Goal: Information Seeking & Learning: Learn about a topic

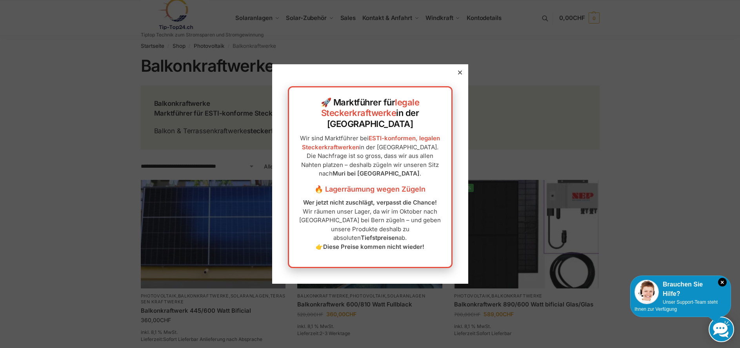
click at [458, 75] on icon at bounding box center [460, 73] width 4 height 4
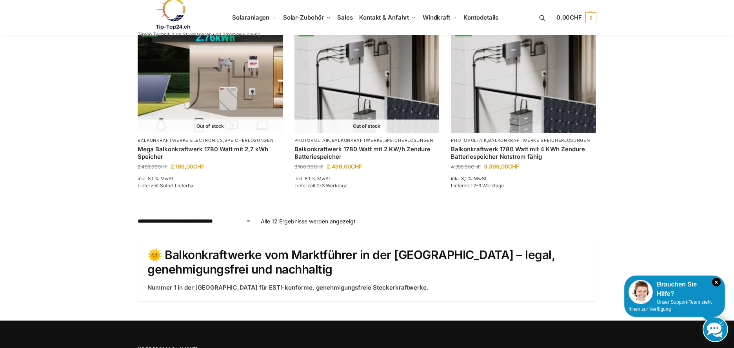
scroll to position [785, 0]
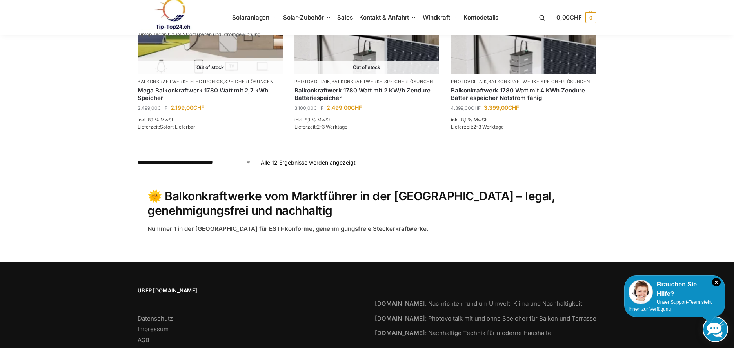
click at [250, 164] on select "**********" at bounding box center [195, 162] width 114 height 8
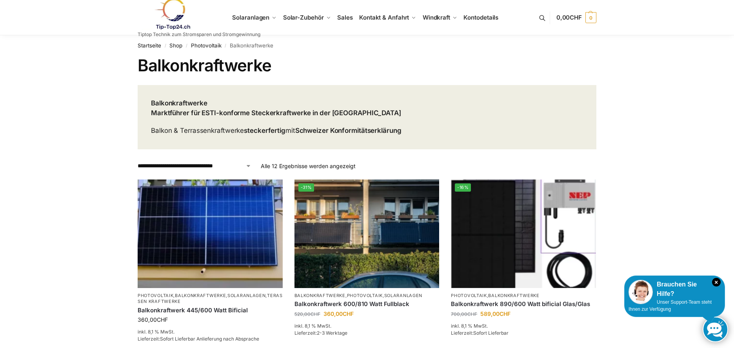
scroll to position [0, 0]
click at [313, 20] on span "Solar-Zubehör" at bounding box center [303, 17] width 41 height 7
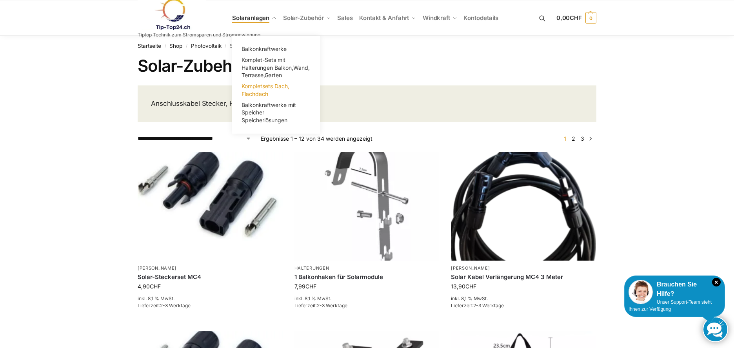
click at [261, 89] on span "Kompletsets Dach, Flachdach" at bounding box center [266, 90] width 48 height 15
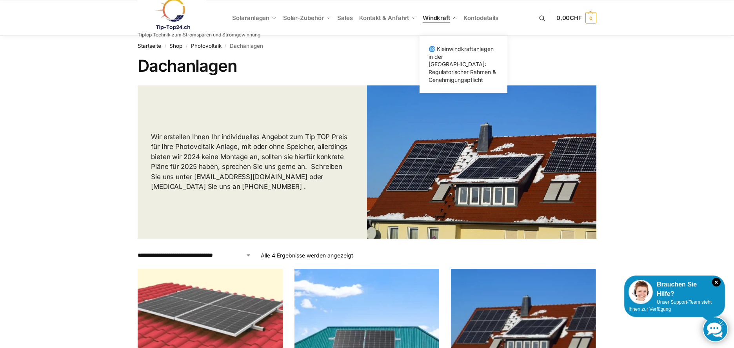
click at [438, 16] on span "Windkraft" at bounding box center [436, 17] width 27 height 7
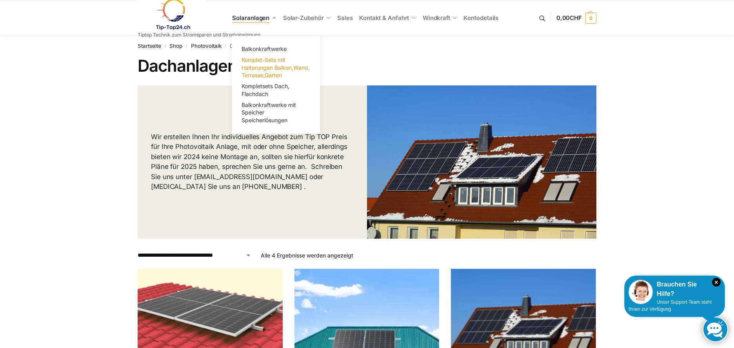
click at [286, 60] on link "Komplet-Sets mit Halterungen Balkon,Wand, Terrasse,Garten" at bounding box center [276, 68] width 78 height 26
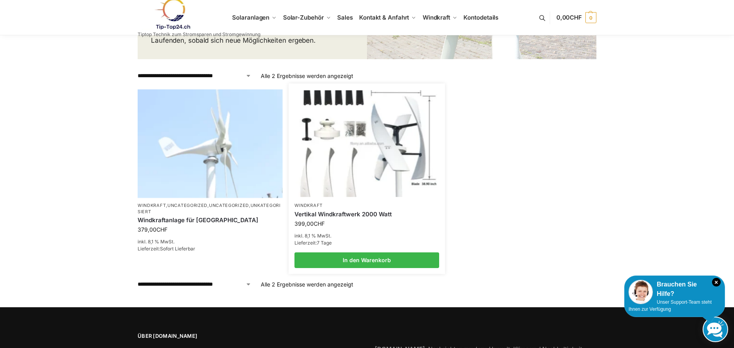
scroll to position [257, 0]
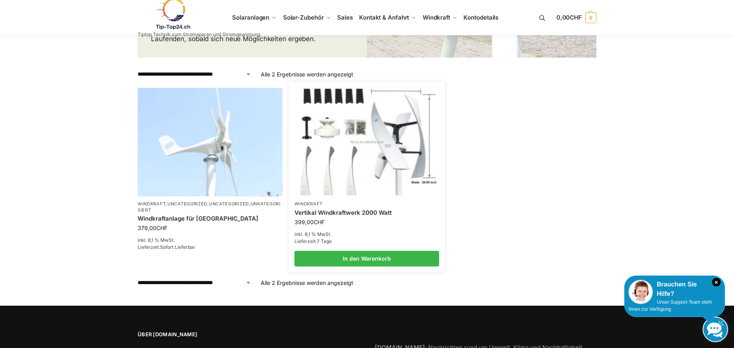
click at [336, 178] on img at bounding box center [367, 142] width 142 height 107
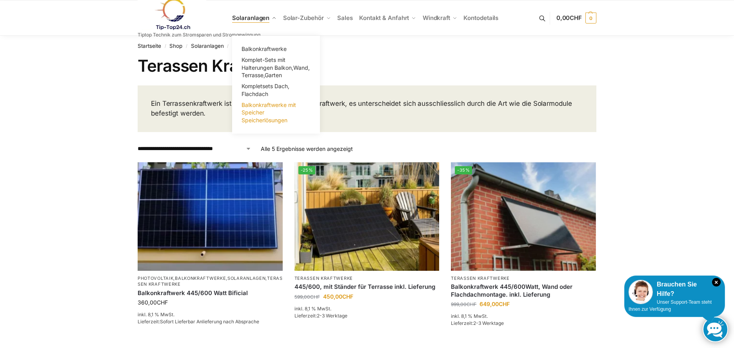
click at [255, 112] on span "Balkonkraftwerke mit Speicher Speicherlösungen" at bounding box center [269, 113] width 55 height 22
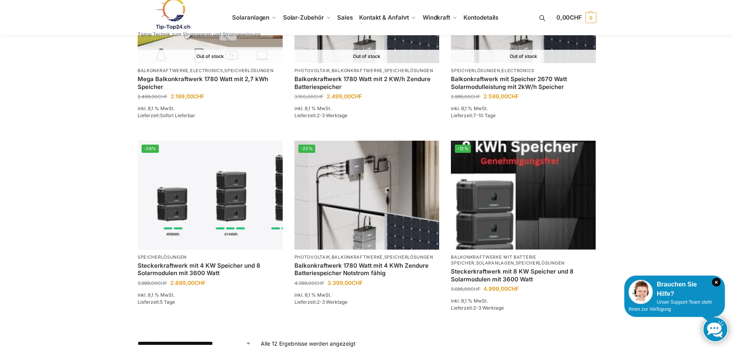
scroll to position [706, 0]
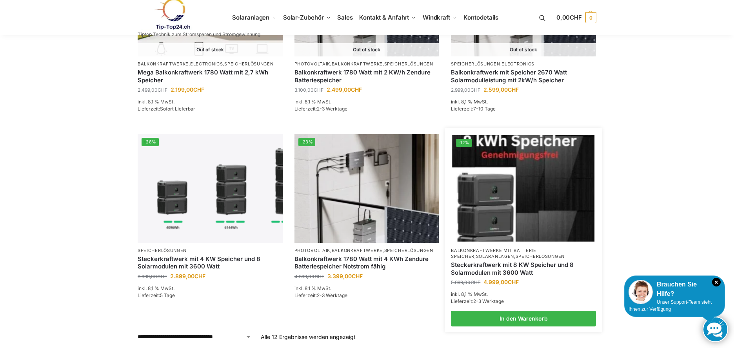
click at [492, 193] on img at bounding box center [524, 188] width 142 height 107
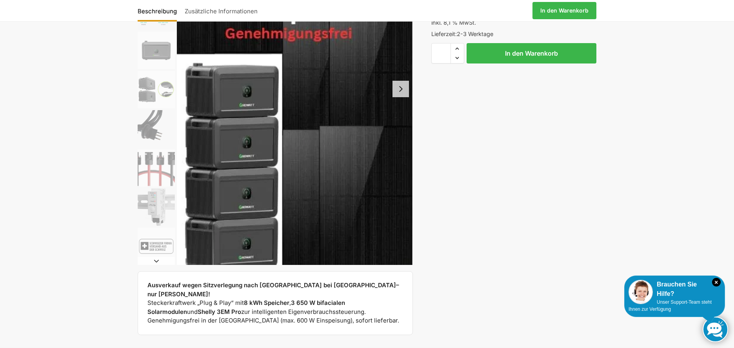
scroll to position [157, 0]
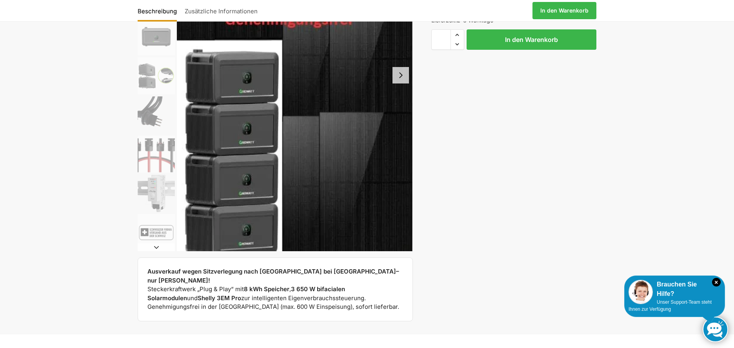
click at [155, 244] on button "Next slide" at bounding box center [156, 248] width 37 height 8
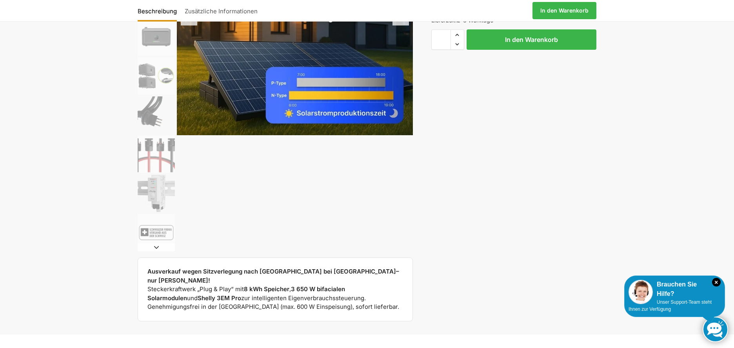
click at [155, 244] on button "Next slide" at bounding box center [156, 248] width 37 height 8
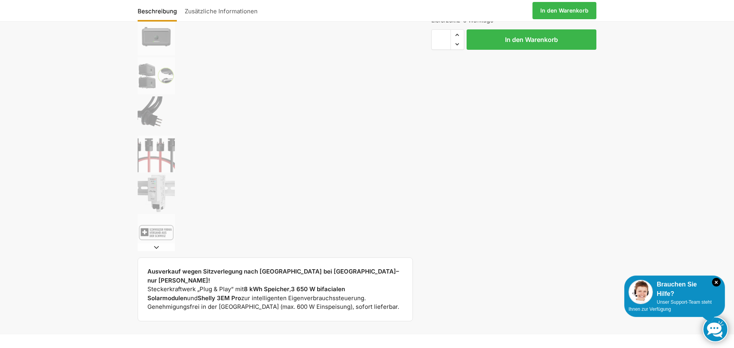
click at [155, 244] on button "Next slide" at bounding box center [156, 248] width 37 height 8
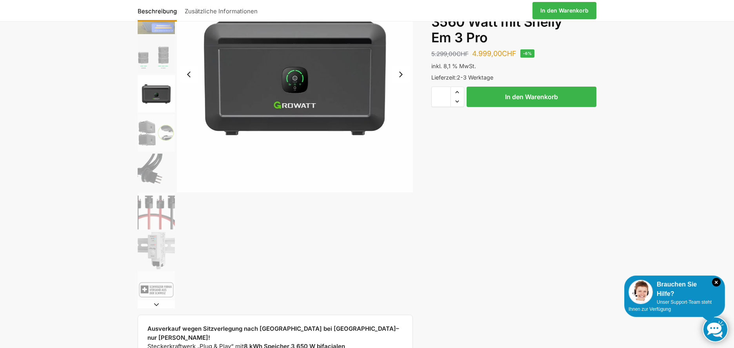
scroll to position [118, 0]
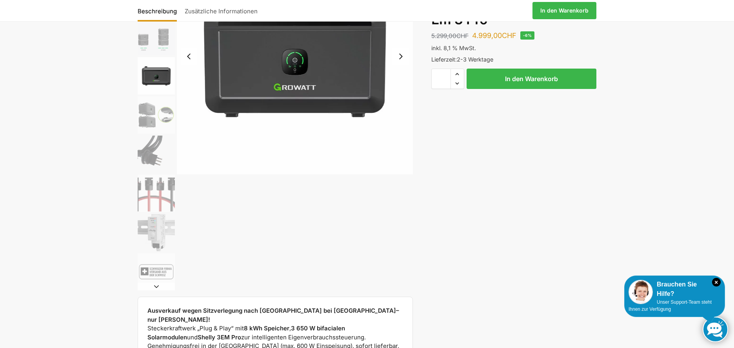
click at [155, 285] on button "Next slide" at bounding box center [156, 287] width 37 height 8
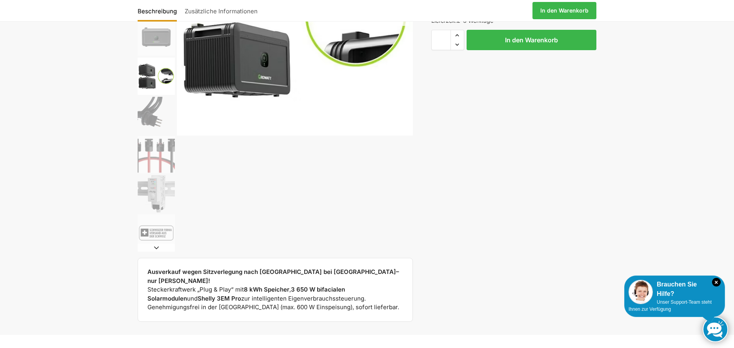
scroll to position [157, 0]
click at [157, 247] on button "Next slide" at bounding box center [156, 248] width 37 height 8
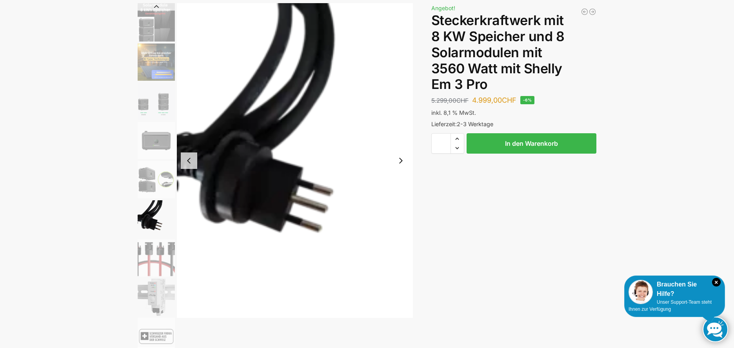
scroll to position [39, 0]
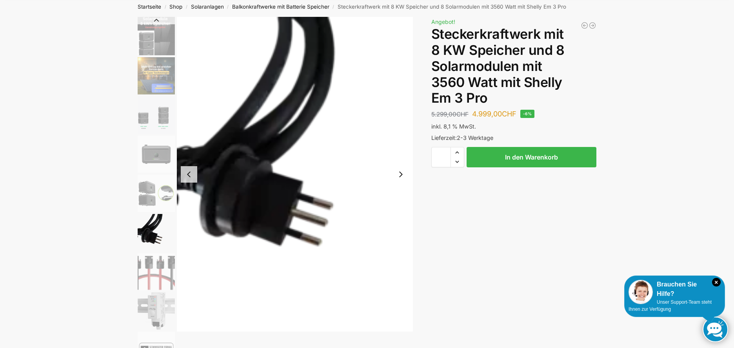
click at [402, 170] on button "Next slide" at bounding box center [401, 174] width 16 height 16
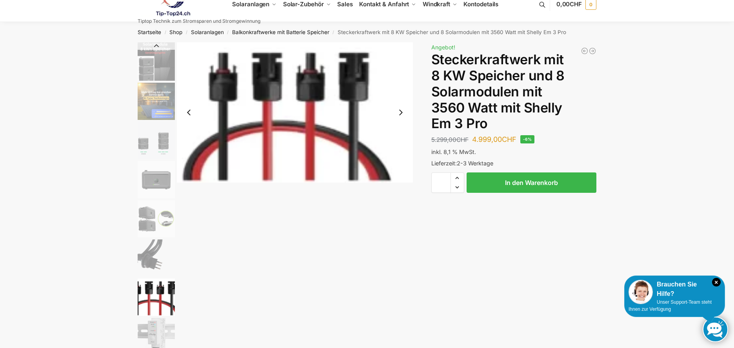
scroll to position [0, 0]
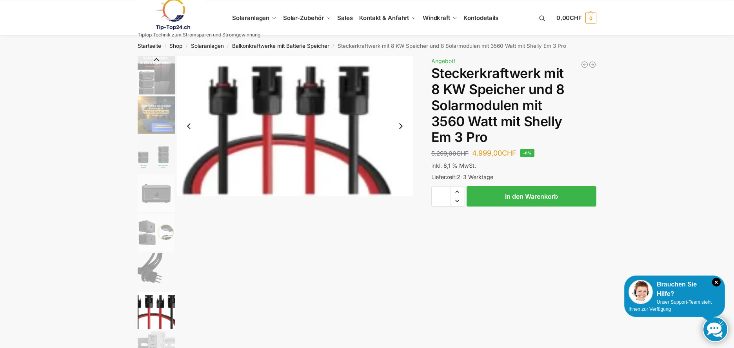
click at [402, 126] on button "Next slide" at bounding box center [401, 126] width 16 height 16
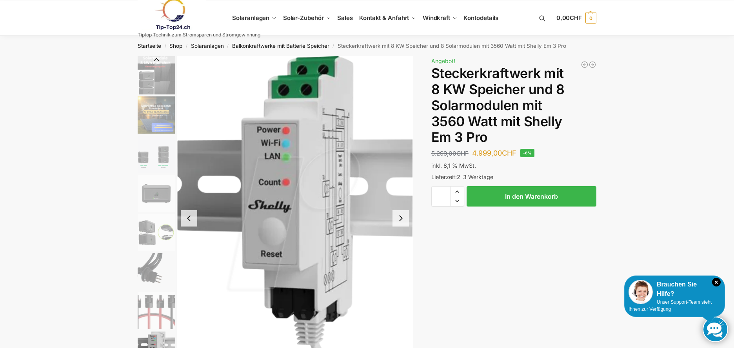
click at [398, 216] on button "Next slide" at bounding box center [401, 218] width 16 height 16
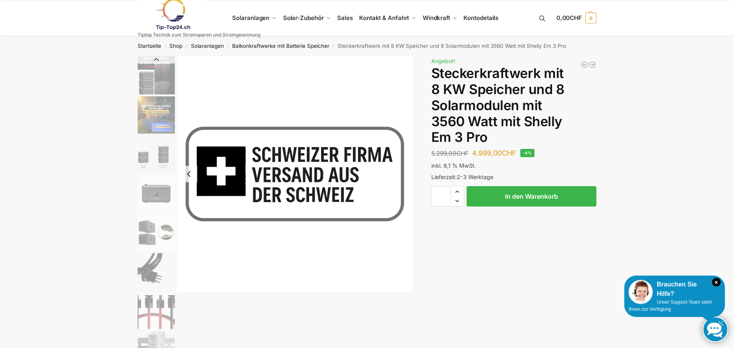
click at [155, 108] on img "2 / 9" at bounding box center [156, 115] width 37 height 37
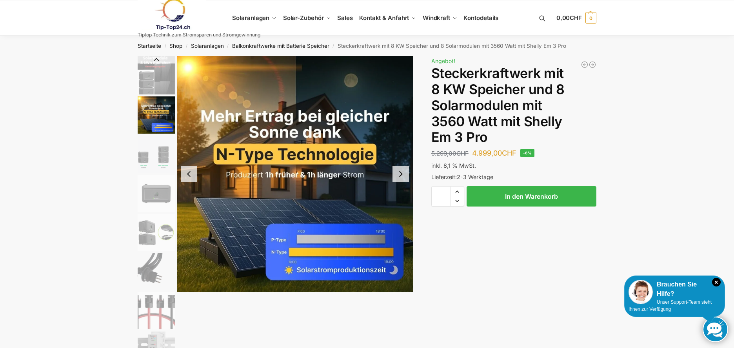
click at [152, 73] on img "1 / 9" at bounding box center [156, 75] width 37 height 38
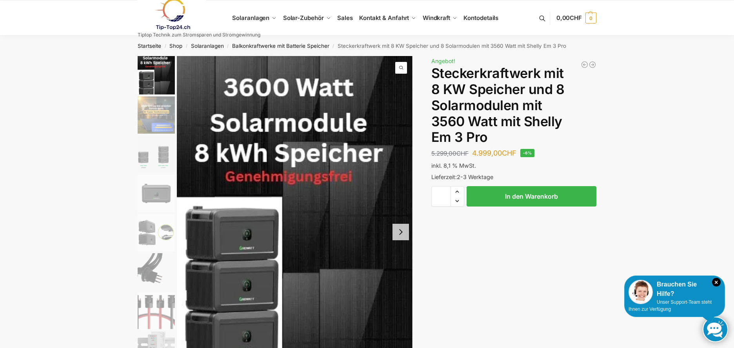
click at [157, 109] on img "2 / 9" at bounding box center [156, 115] width 37 height 37
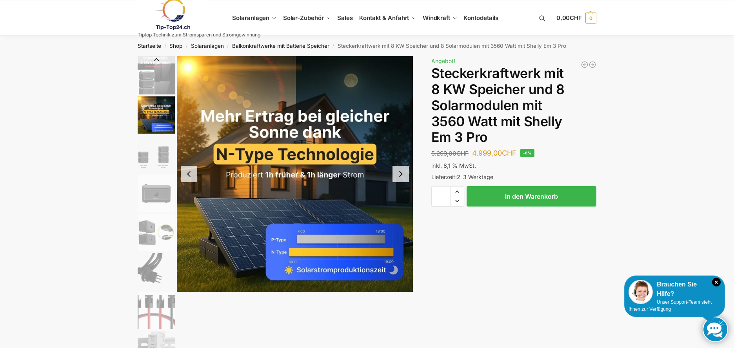
click at [159, 150] on img "3 / 9" at bounding box center [156, 154] width 37 height 37
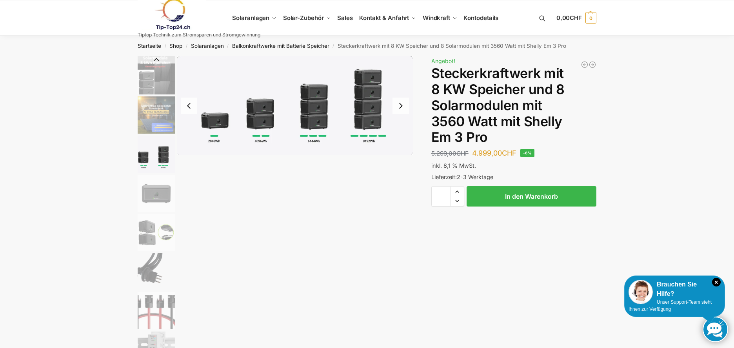
click at [403, 108] on button "Next slide" at bounding box center [401, 106] width 16 height 16
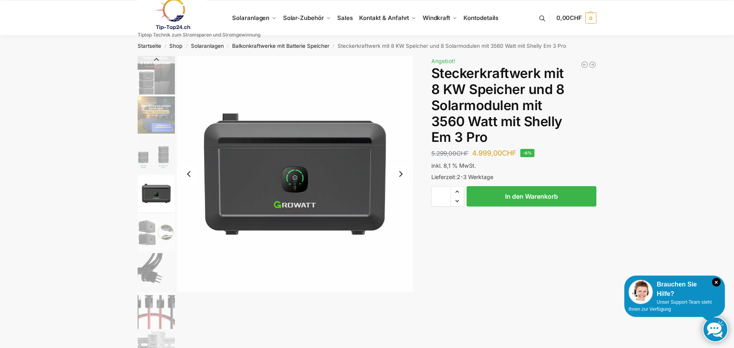
click at [189, 174] on button "Previous slide" at bounding box center [189, 174] width 16 height 16
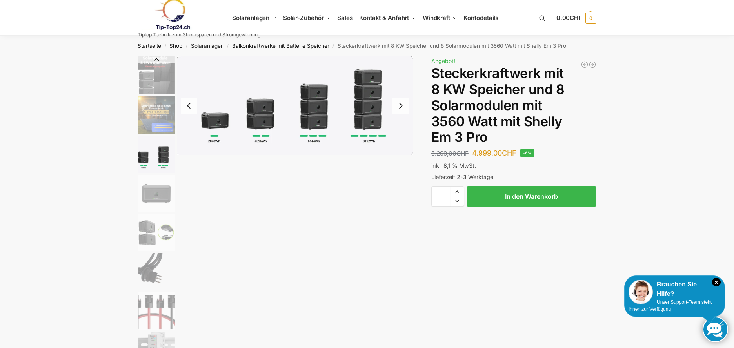
click at [220, 118] on img "3 / 9" at bounding box center [295, 105] width 236 height 99
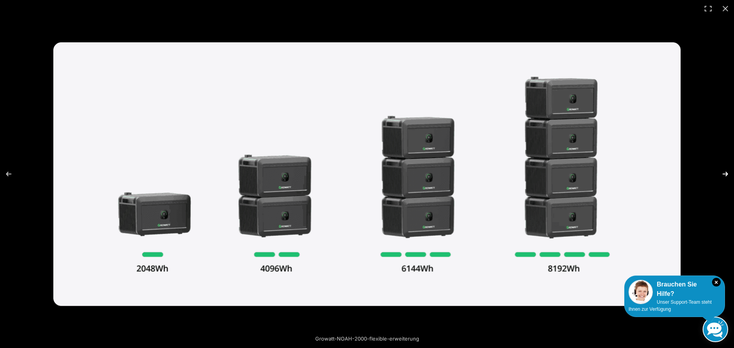
click at [727, 172] on button "Next (arrow right)" at bounding box center [720, 174] width 27 height 39
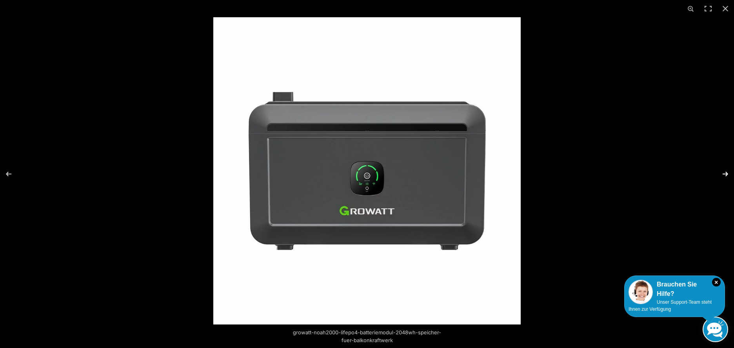
click at [727, 172] on button "Next (arrow right)" at bounding box center [720, 174] width 27 height 39
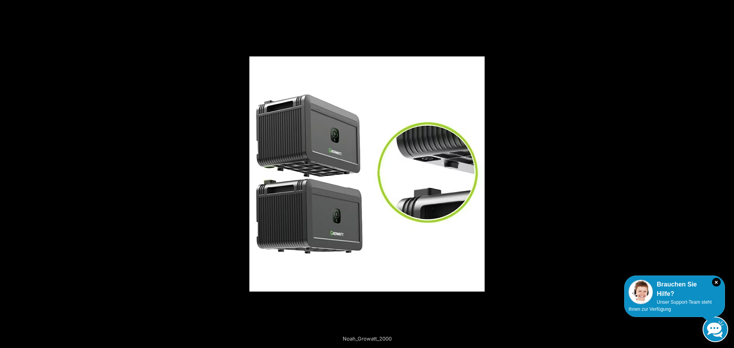
click at [727, 172] on button "Next (arrow right)" at bounding box center [720, 174] width 27 height 39
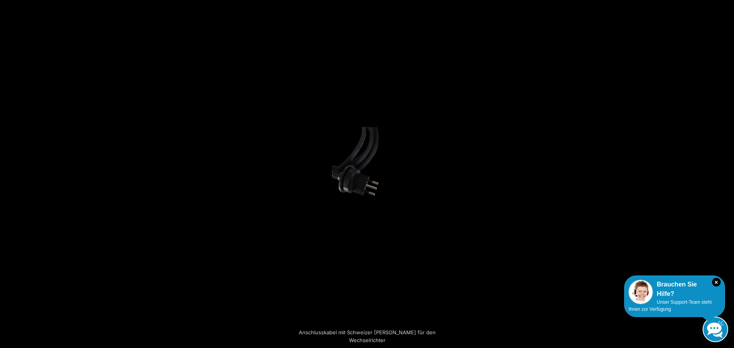
click at [727, 172] on button "Next (arrow right)" at bounding box center [720, 174] width 27 height 39
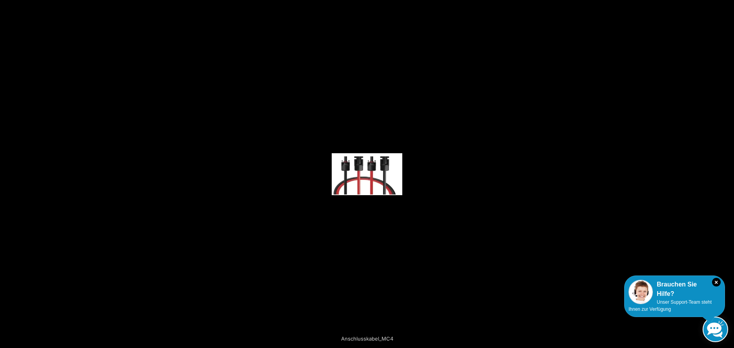
click at [727, 172] on button "Next (arrow right)" at bounding box center [720, 174] width 27 height 39
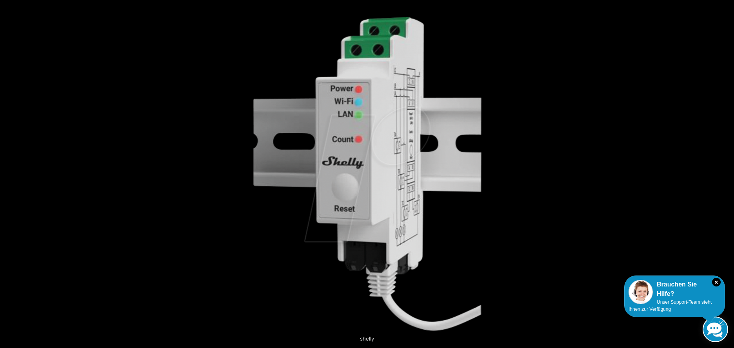
click at [727, 172] on button "Next (arrow right)" at bounding box center [720, 174] width 27 height 39
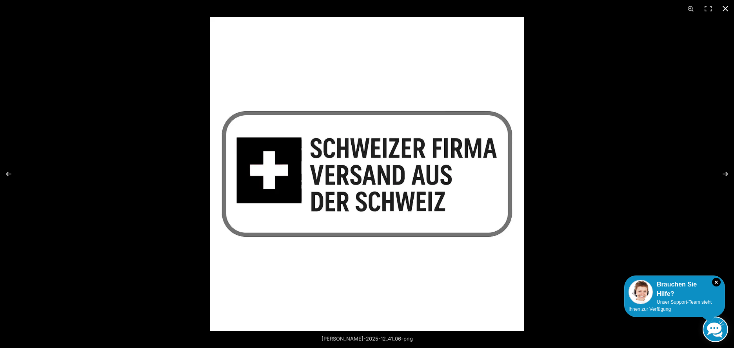
click at [726, 8] on button "Close (Esc)" at bounding box center [725, 8] width 17 height 17
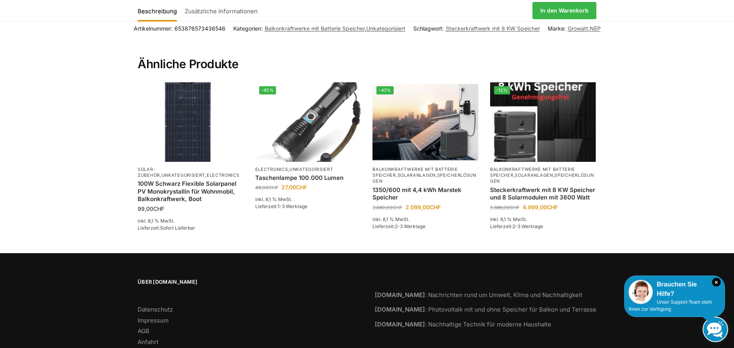
scroll to position [1402, 0]
